Goal: Submit feedback/report problem: Submit feedback/report problem

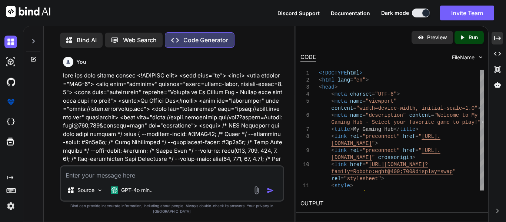
click at [168, 180] on textarea at bounding box center [172, 172] width 222 height 13
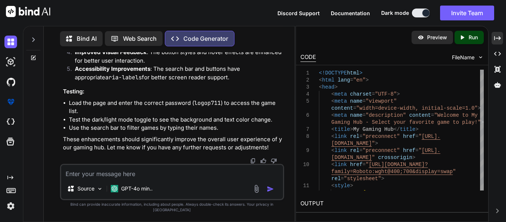
scroll to position [12948, 0]
type textarea "it doesn't work on larger screens"
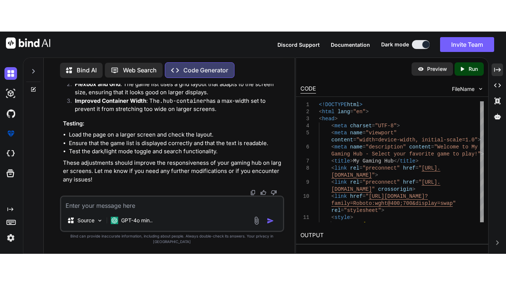
scroll to position [13163, 0]
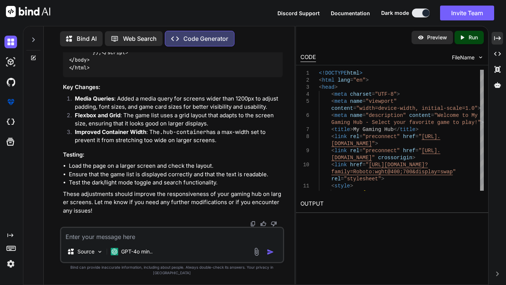
scroll to position [15732, 0]
click at [181, 222] on textarea at bounding box center [172, 233] width 222 height 13
type textarea "]"
type textarea "m"
type textarea "i"
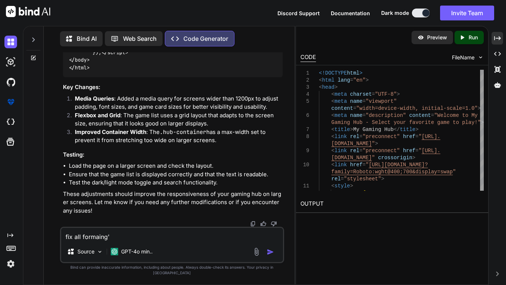
type textarea "fix all formaing"
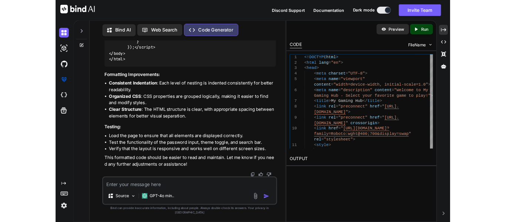
scroll to position [15996, 0]
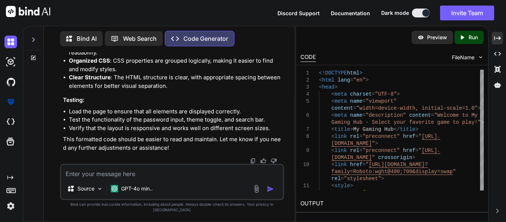
click at [125, 172] on textarea at bounding box center [172, 171] width 222 height 13
paste textarea "<!DOCTYPE html> <html lang="en"> <head> <meta charset="UTF-8"> <meta name="view…"
type textarea "my code make it way better <!DOCTYPE html> <html lang="en"> <head> <meta charse…"
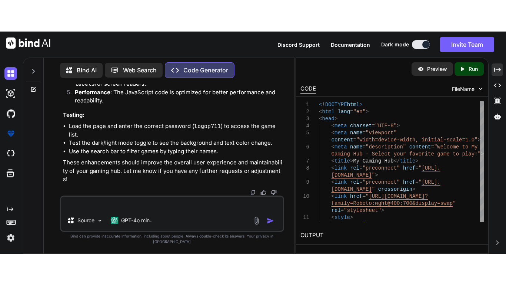
scroll to position [19523, 0]
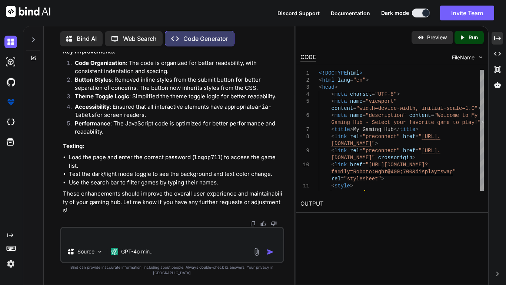
scroll to position [21850, 0]
click at [159, 222] on textarea at bounding box center [172, 233] width 222 height 13
type textarea "try again its stupid basically redo everything"
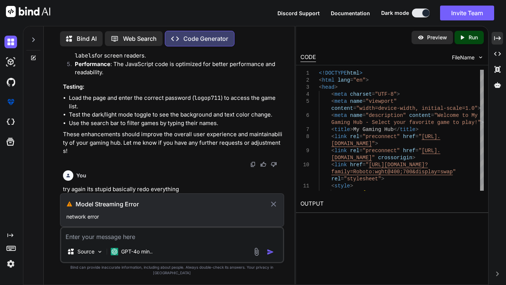
scroll to position [21965, 0]
click at [265, 208] on h3 "Model Streaming Error" at bounding box center [173, 203] width 194 height 9
click at [269, 208] on icon at bounding box center [273, 203] width 9 height 9
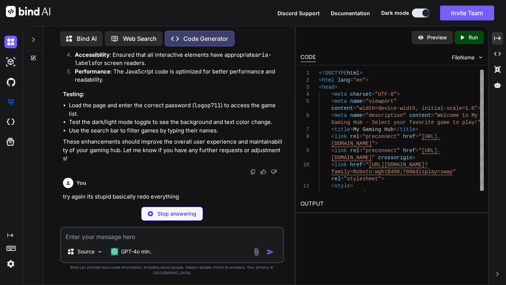
scroll to position [21958, 0]
click at [178, 217] on p "Stop answering" at bounding box center [176, 213] width 39 height 7
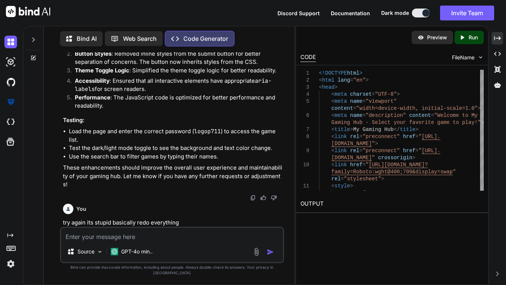
scroll to position [21932, 0]
click at [155, 222] on div "You try again its stupid basically redo everything" at bounding box center [173, 213] width 220 height 26
click at [156, 222] on p "try again its stupid basically redo everything" at bounding box center [173, 222] width 220 height 9
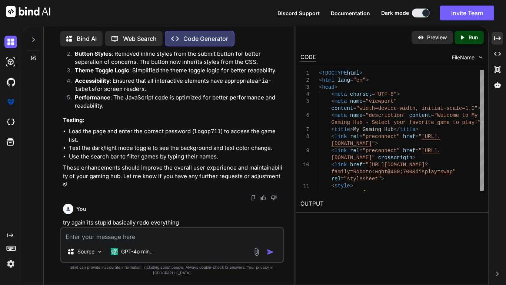
click at [156, 222] on p "try again its stupid basically redo everything" at bounding box center [173, 222] width 220 height 9
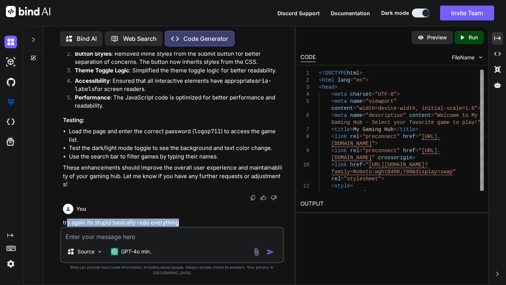
click at [165, 222] on div "Source GPT-4o min.." at bounding box center [172, 253] width 222 height 18
click at [162, 222] on textarea at bounding box center [172, 233] width 222 height 13
paste textarea "try again its stupid basically redo everything"
type textarea "try again its stupid basically redo everything"
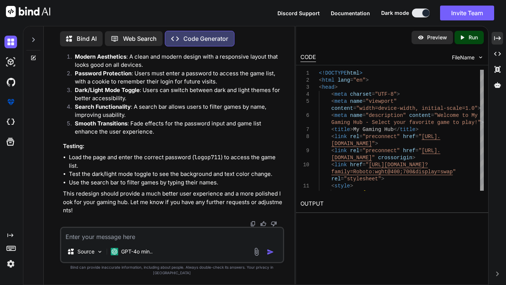
scroll to position [22182, 0]
click at [120, 222] on textarea at bounding box center [172, 233] width 222 height 13
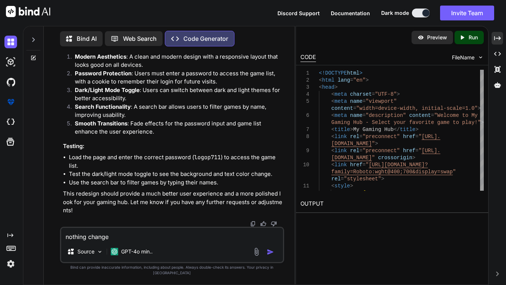
type textarea "nothing changed"
